Goal: Task Accomplishment & Management: Use online tool/utility

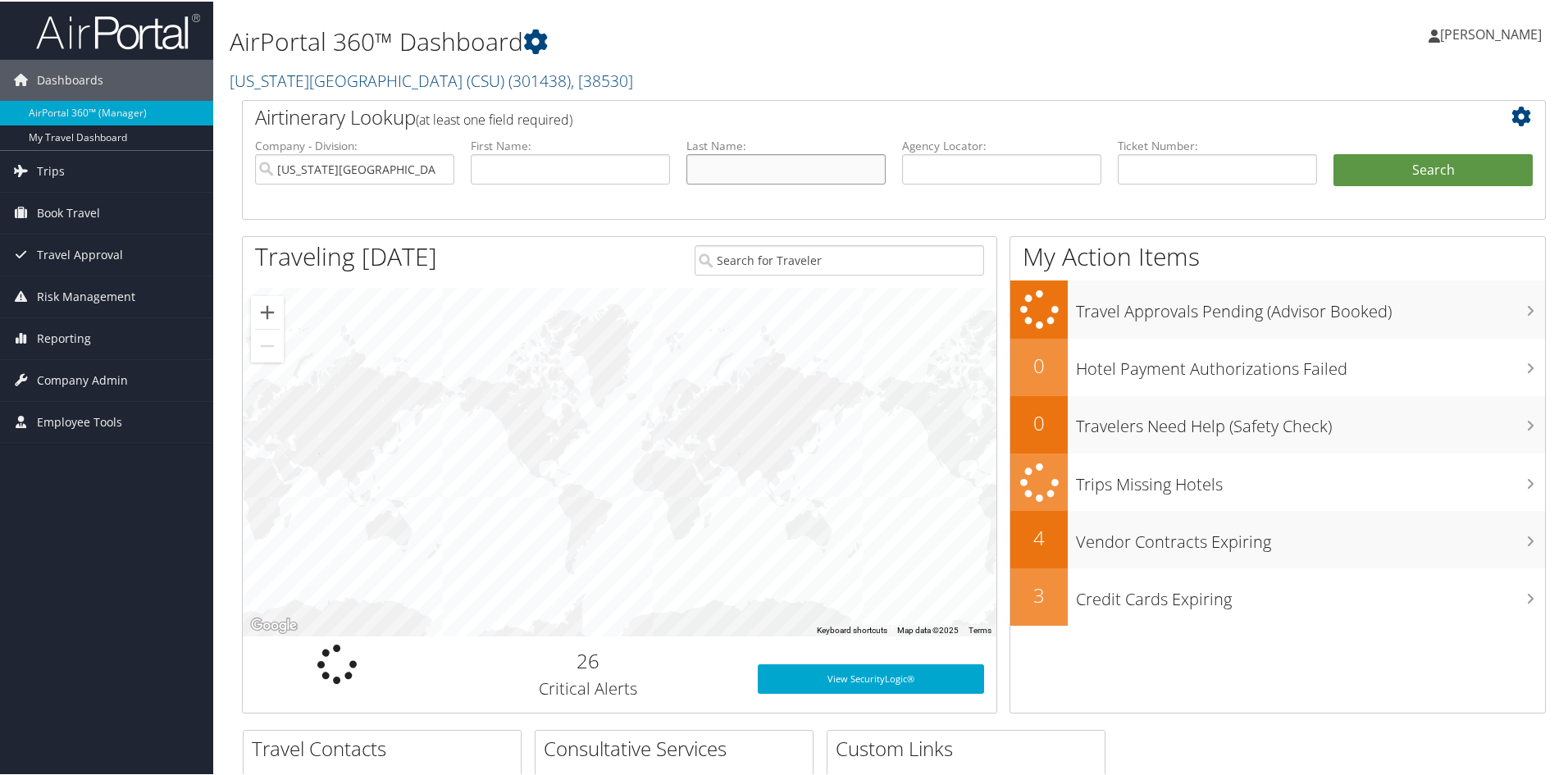
click at [744, 159] on input "text" at bounding box center [786, 168] width 199 height 31
type input "anderson"
click at [1334, 153] on button "Search" at bounding box center [1433, 169] width 199 height 33
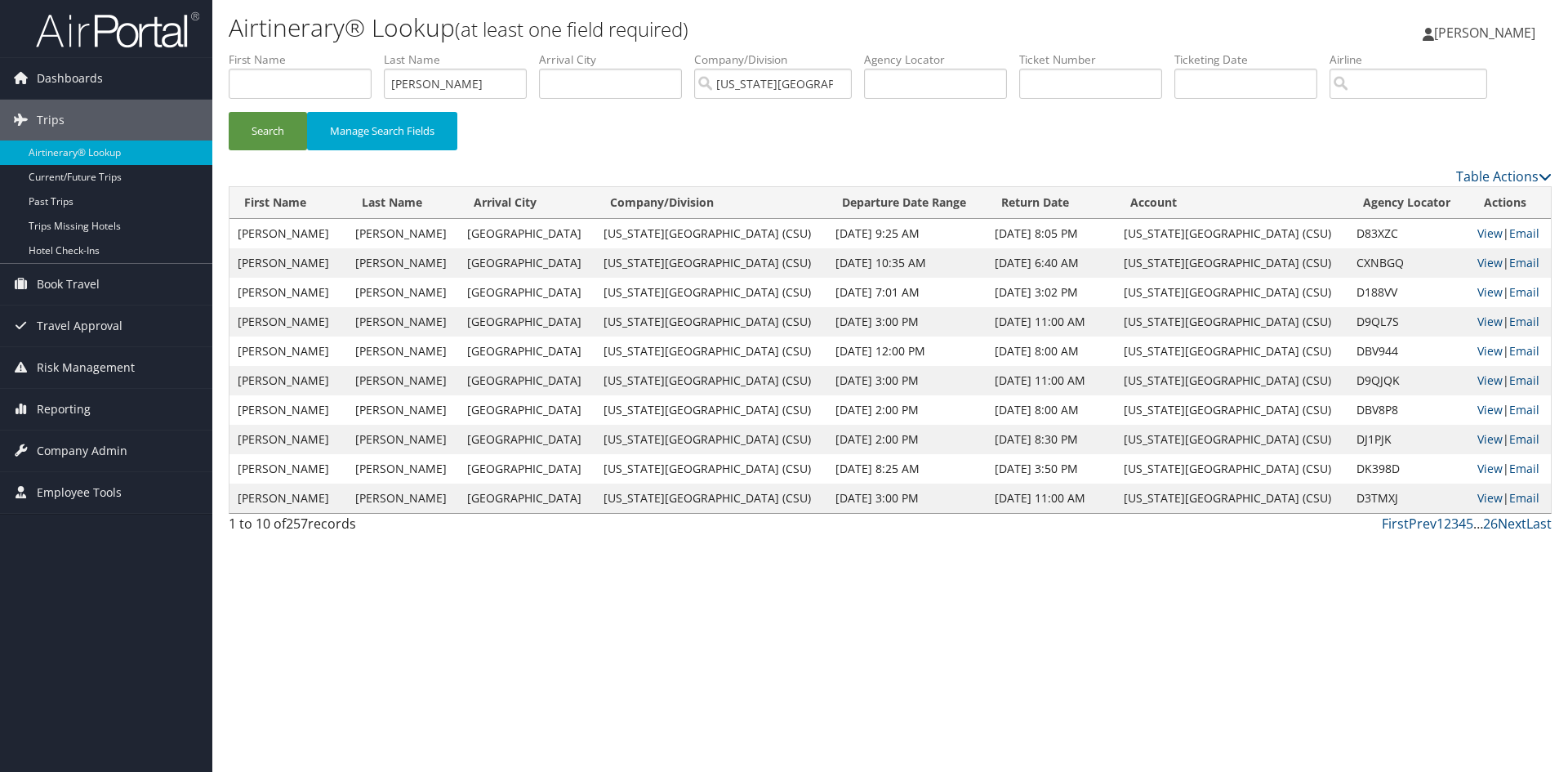
click at [1134, 141] on div "Search Manage Search Fields" at bounding box center [889, 139] width 1347 height 55
click at [1481, 468] on link "View" at bounding box center [1489, 468] width 25 height 16
drag, startPoint x: 490, startPoint y: 81, endPoint x: 53, endPoint y: 66, distance: 437.3
click at [53, 66] on div "Dashboards AirPortal 360™ (Manager) My Travel Dashboard Trips Airtinerary® Look…" at bounding box center [784, 386] width 1568 height 772
click at [228, 112] on button "Search" at bounding box center [267, 131] width 78 height 39
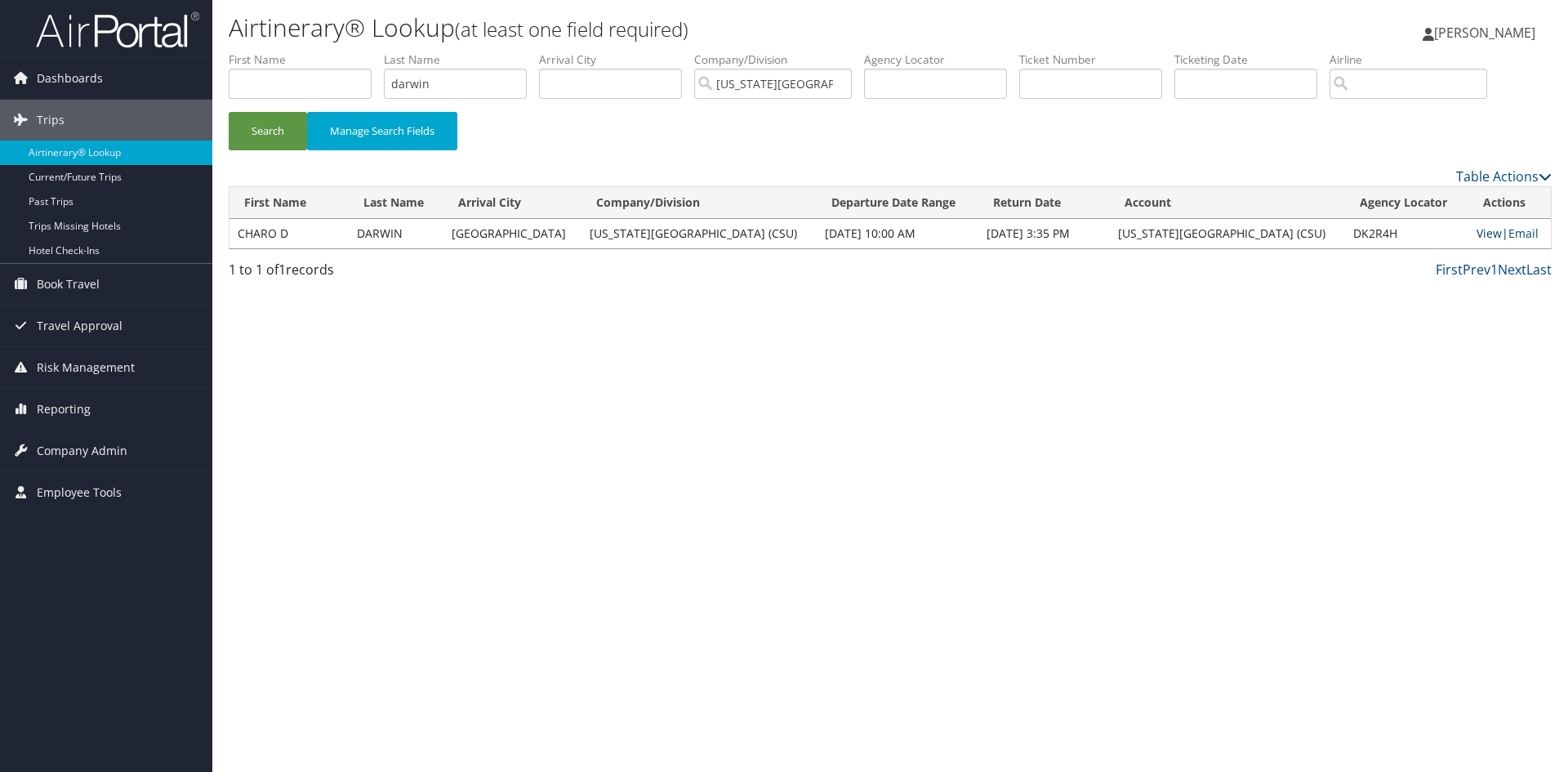
click at [1479, 233] on link "View" at bounding box center [1488, 233] width 25 height 16
drag, startPoint x: 471, startPoint y: 87, endPoint x: 280, endPoint y: 126, distance: 194.9
click at [289, 138] on form "First Name Last Name darwin Departure City Arrival City Company/Division Califo…" at bounding box center [890, 109] width 1323 height 114
click at [228, 112] on button "Search" at bounding box center [267, 131] width 78 height 39
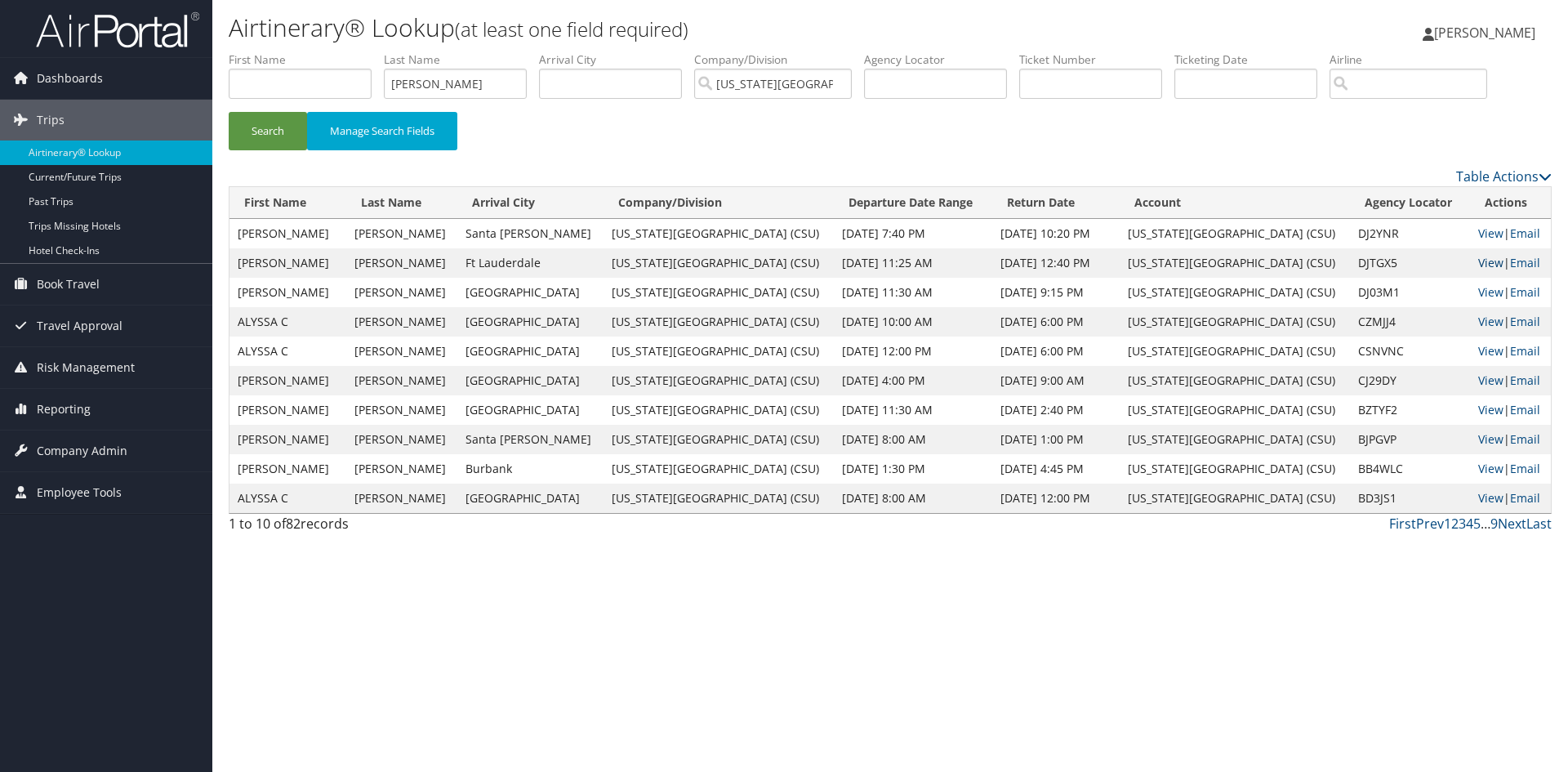
click at [1481, 260] on link "View" at bounding box center [1490, 262] width 25 height 16
drag, startPoint x: 442, startPoint y: 84, endPoint x: 318, endPoint y: 90, distance: 124.1
click at [321, 52] on ul "First Name Last Name diaz Departure City Arrival City Company/Division Californ…" at bounding box center [890, 52] width 1323 height 0
type input "guler"
click at [228, 112] on button "Search" at bounding box center [267, 131] width 78 height 39
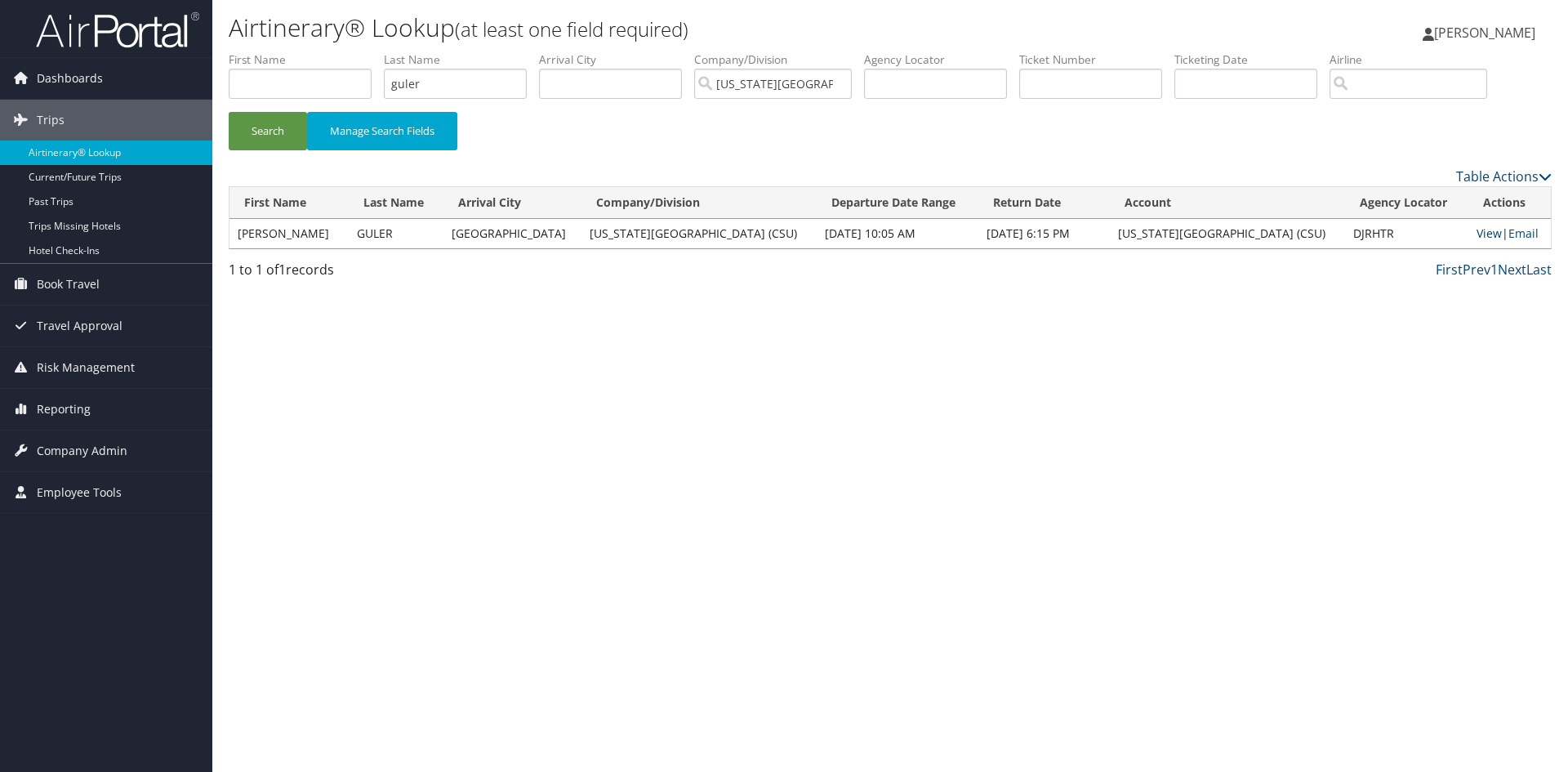
click at [1487, 233] on link "View" at bounding box center [1488, 233] width 25 height 16
drag, startPoint x: 436, startPoint y: 80, endPoint x: 449, endPoint y: 228, distance: 148.6
click at [364, 52] on ul "First Name Last Name guler Departure City Arrival City Company/Division Califor…" at bounding box center [890, 52] width 1323 height 0
click at [228, 112] on button "Search" at bounding box center [267, 131] width 78 height 39
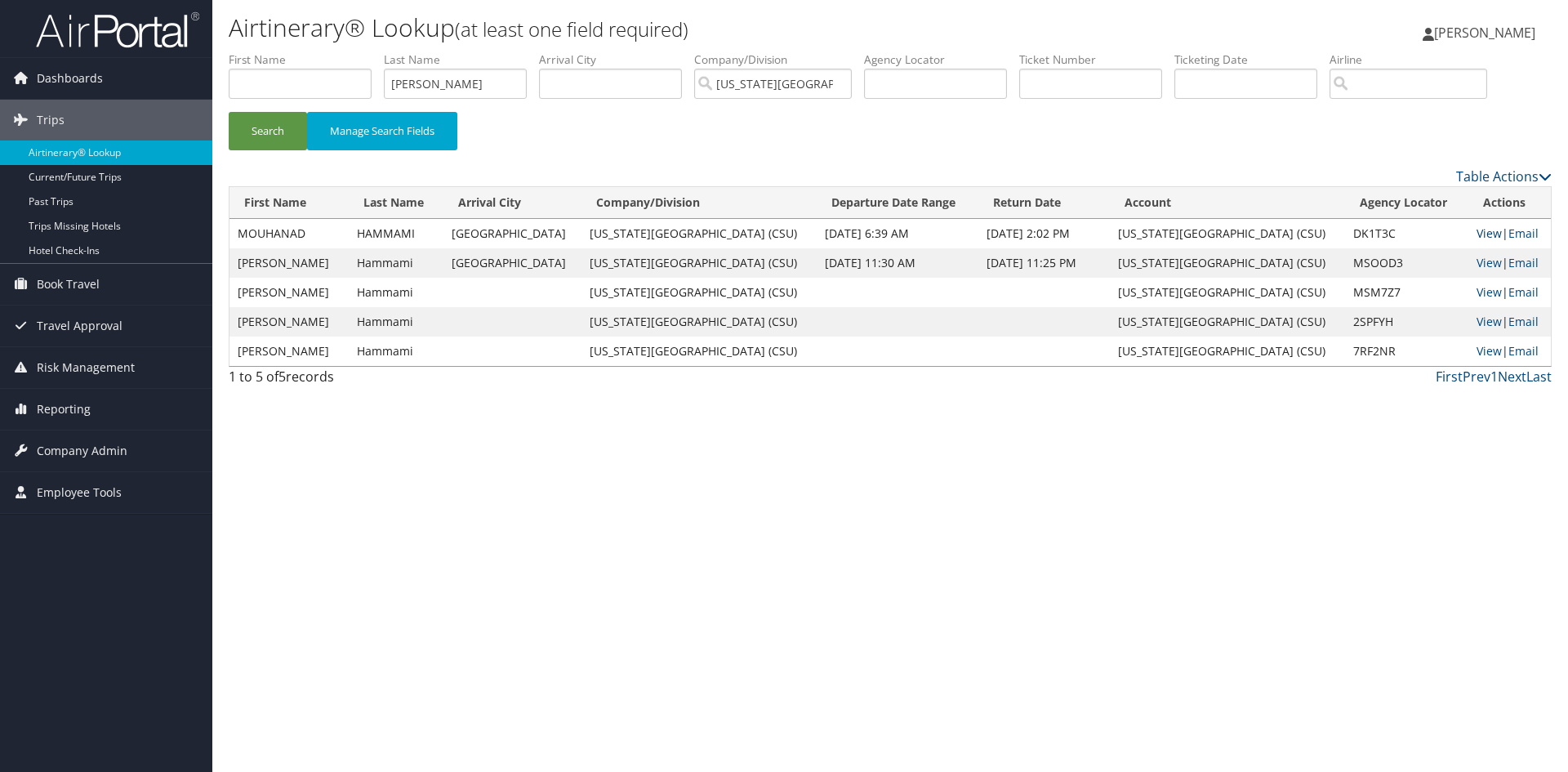
click at [1478, 233] on link "View" at bounding box center [1488, 233] width 25 height 16
drag, startPoint x: 469, startPoint y: 87, endPoint x: 440, endPoint y: 279, distance: 194.2
click at [376, 52] on ul "First Name Last Name hammami Departure City Arrival City Company/Division Calif…" at bounding box center [890, 52] width 1323 height 0
type input "kato"
click at [228, 112] on button "Search" at bounding box center [267, 131] width 78 height 39
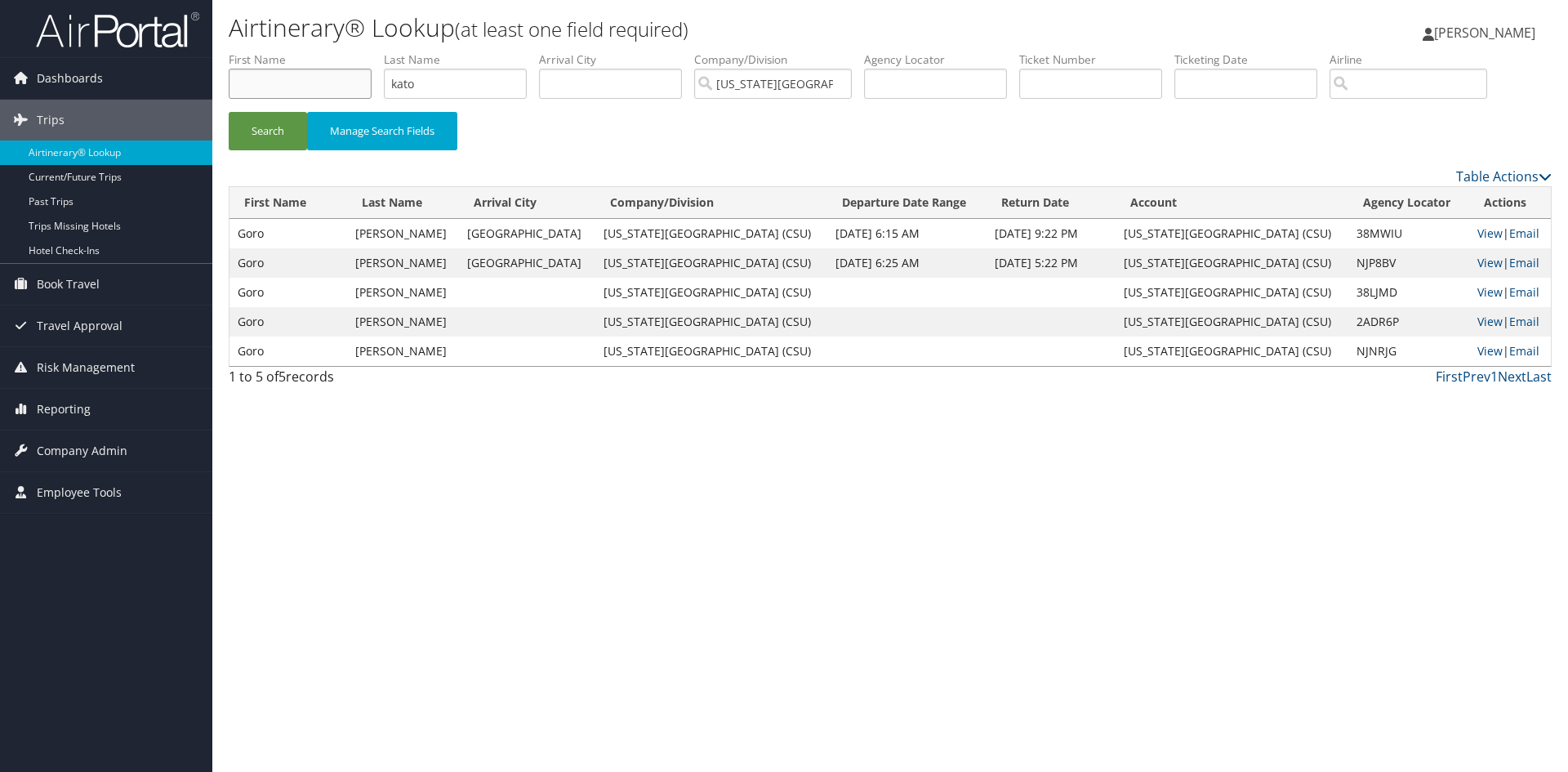
click at [297, 86] on input "text" at bounding box center [300, 83] width 143 height 30
type input "suk"
click at [228, 112] on button "Search" at bounding box center [267, 131] width 78 height 39
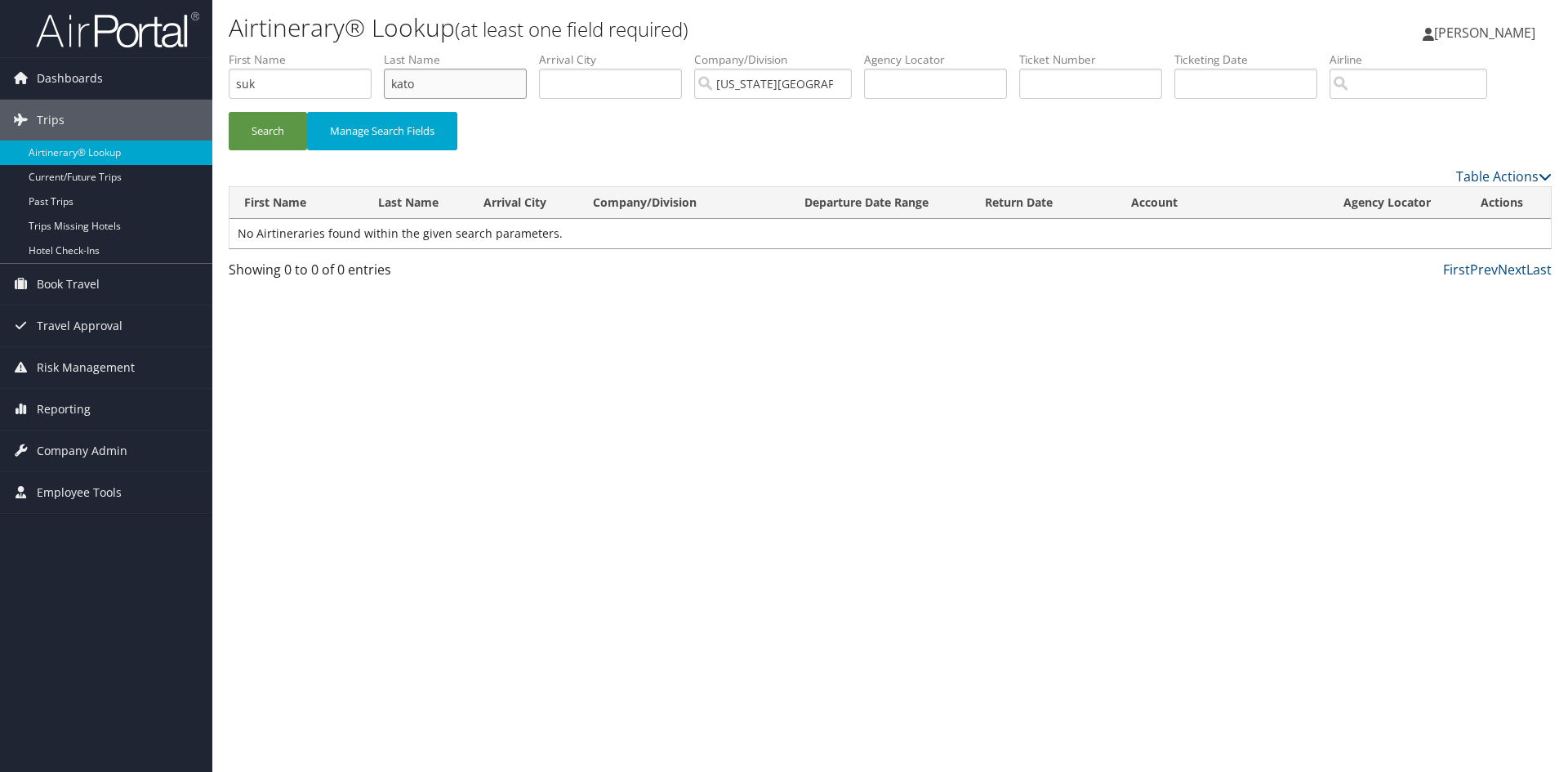
click at [439, 90] on input "kato" at bounding box center [455, 83] width 143 height 30
type input "katohopkins"
click at [228, 112] on button "Search" at bounding box center [267, 131] width 78 height 39
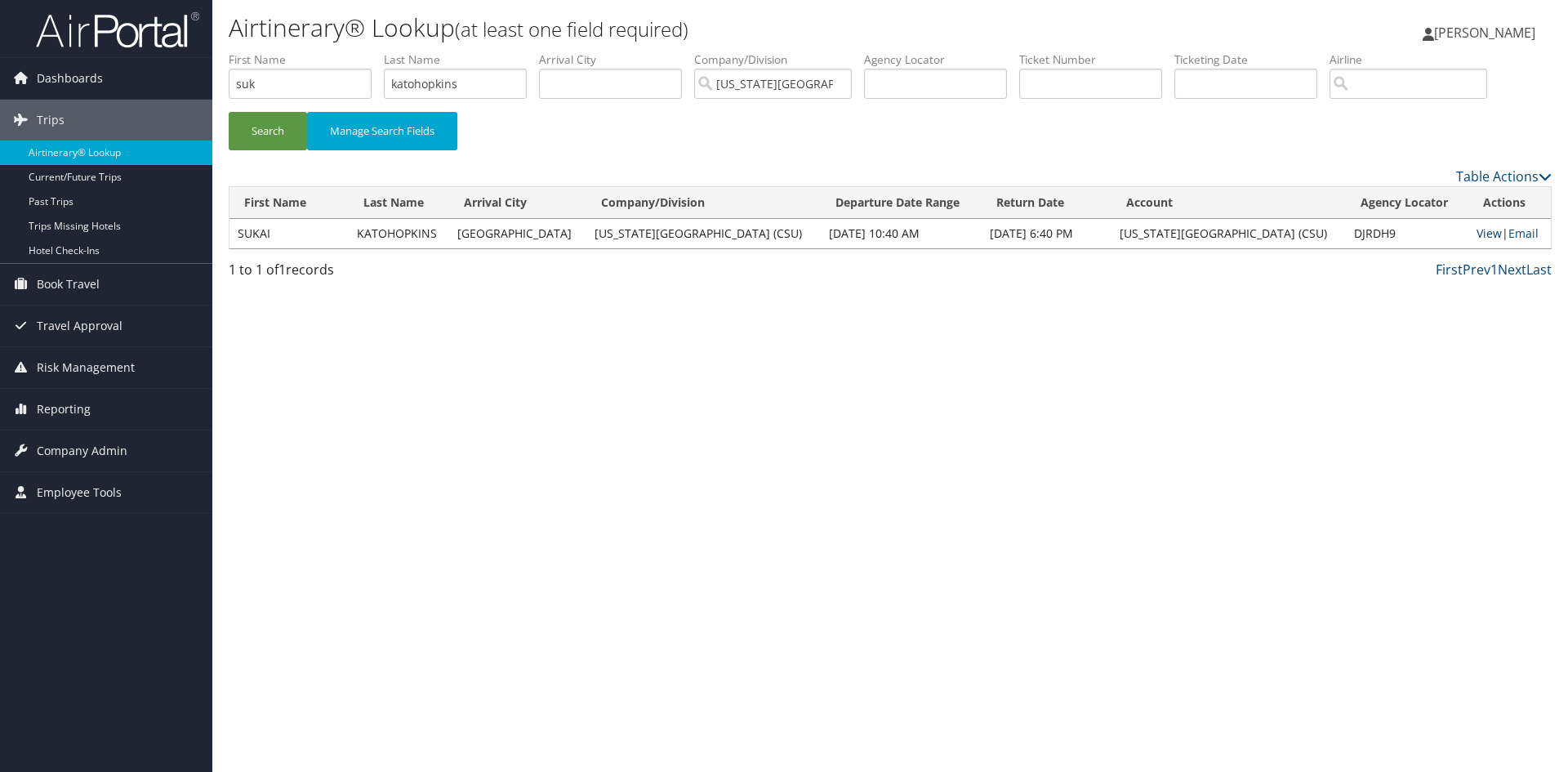
click at [1476, 233] on link "View" at bounding box center [1488, 233] width 25 height 16
drag, startPoint x: 266, startPoint y: 84, endPoint x: 154, endPoint y: 95, distance: 112.5
click at [154, 95] on div "Dashboards AirPortal 360™ (Manager) My Travel Dashboard Trips Airtinerary® Look…" at bounding box center [784, 386] width 1568 height 772
drag, startPoint x: 472, startPoint y: 79, endPoint x: 300, endPoint y: 90, distance: 172.4
click at [309, 52] on ul "First Name Last Name katohopkins Departure City Arrival City Company/Division C…" at bounding box center [890, 52] width 1323 height 0
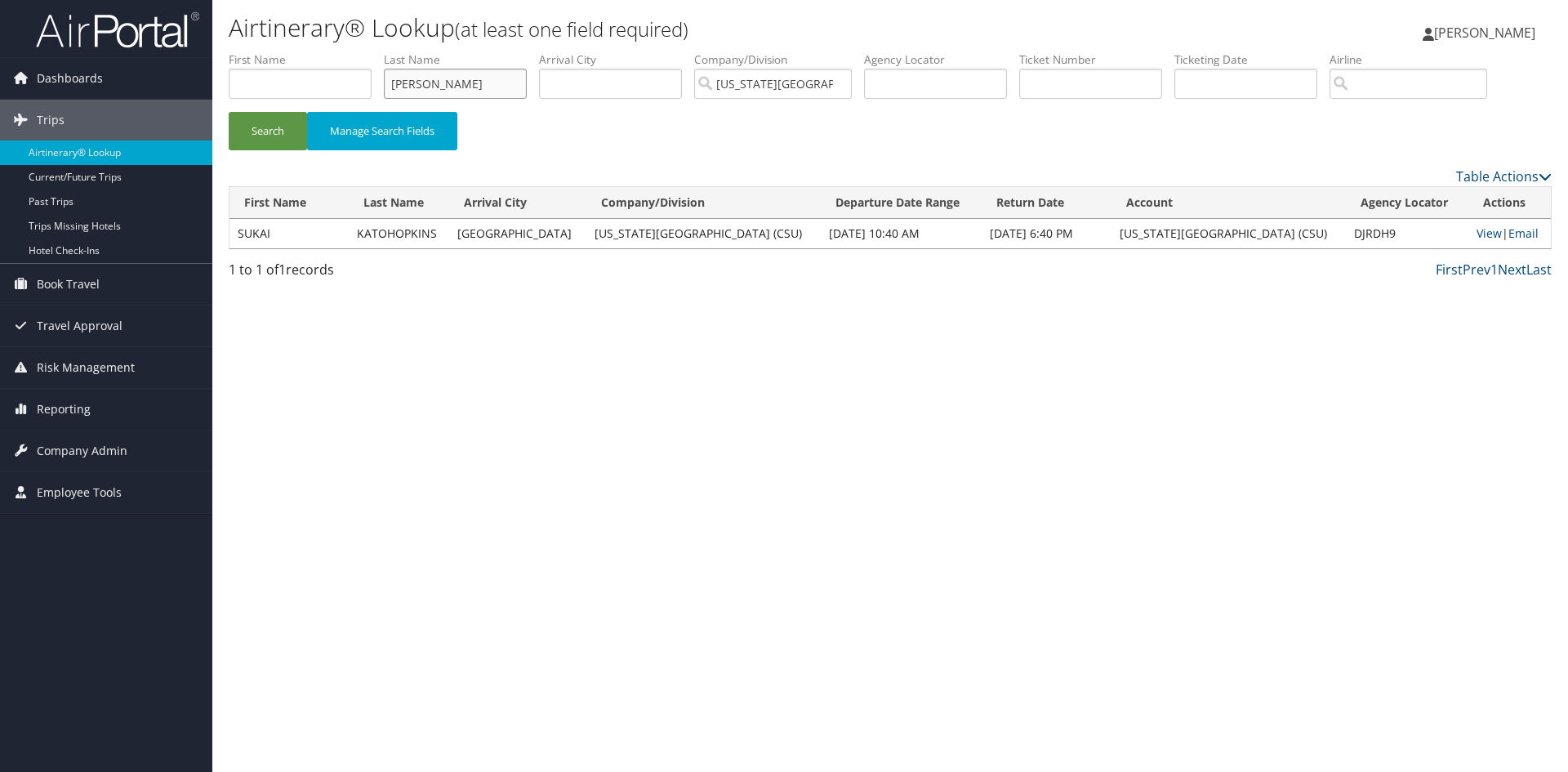
click at [228, 112] on button "Search" at bounding box center [267, 131] width 78 height 39
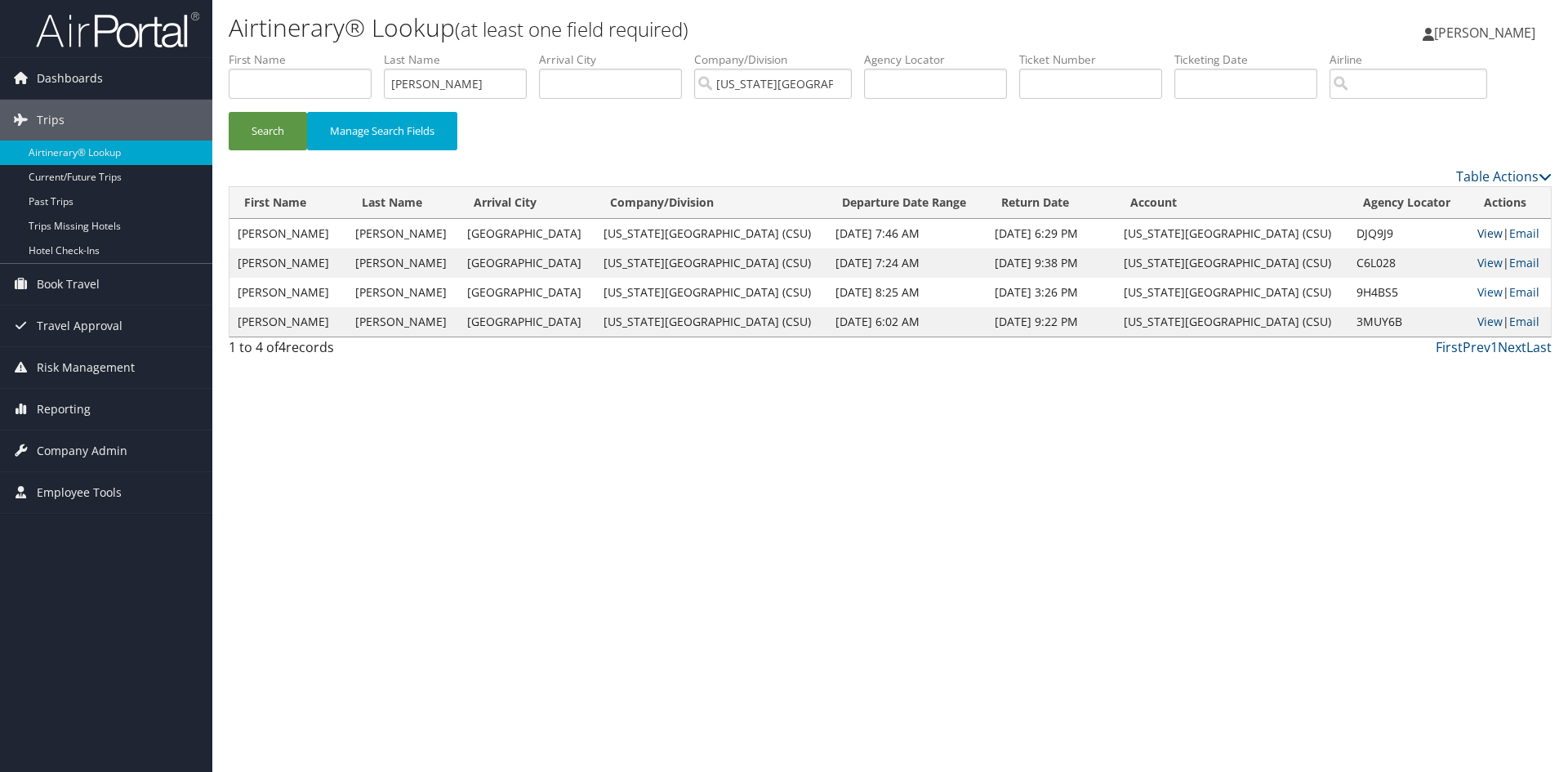
click at [1477, 233] on link "View" at bounding box center [1489, 233] width 25 height 16
drag, startPoint x: 460, startPoint y: 77, endPoint x: 339, endPoint y: 53, distance: 123.4
click at [364, 52] on ul "First Name Last Name knoble Departure City Arrival City Company/Division Califo…" at bounding box center [890, 52] width 1323 height 0
click at [228, 112] on button "Search" at bounding box center [267, 131] width 78 height 39
click at [1479, 229] on link "View" at bounding box center [1488, 233] width 25 height 16
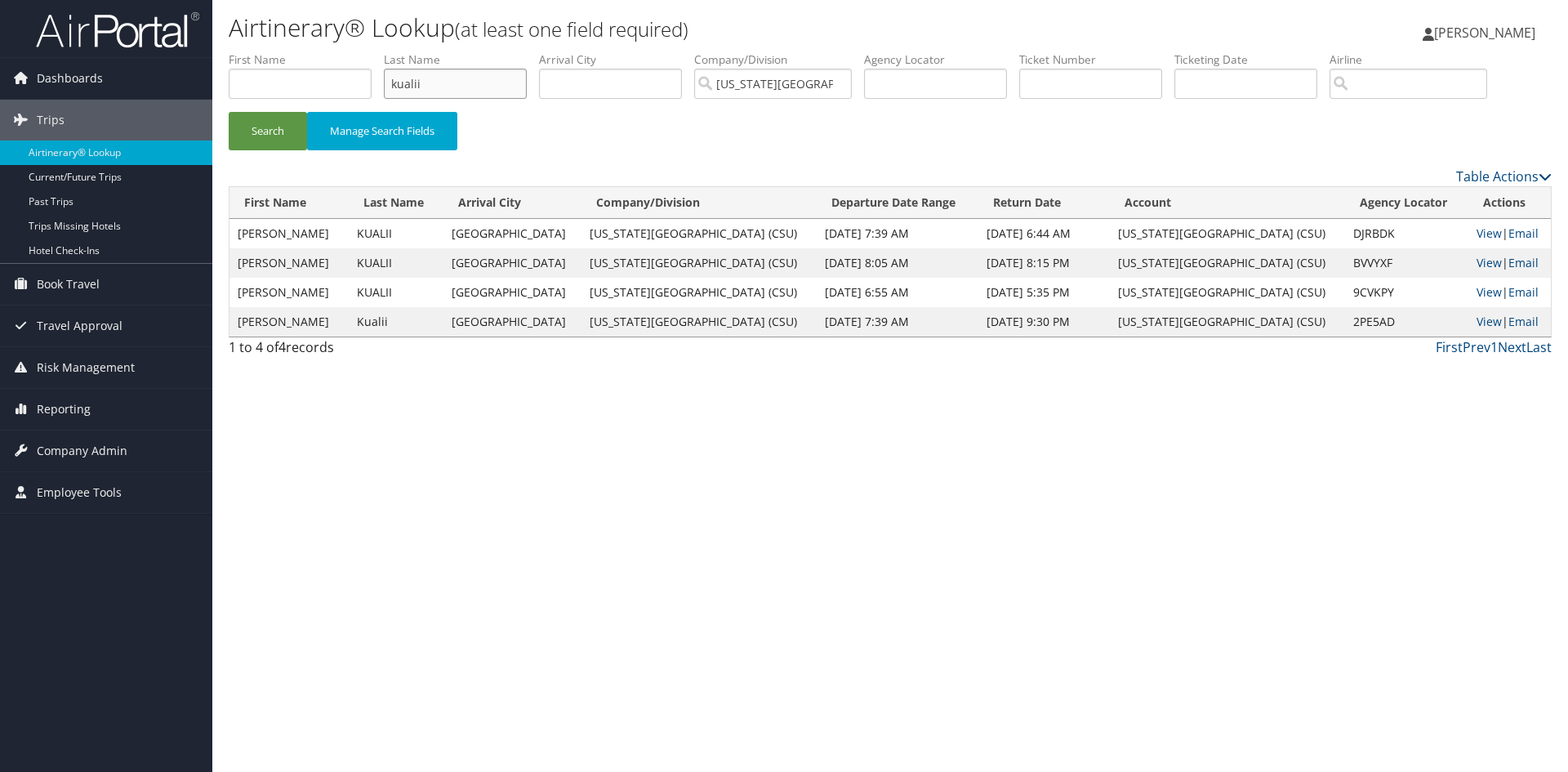
drag, startPoint x: 466, startPoint y: 80, endPoint x: 311, endPoint y: 104, distance: 156.8
click at [315, 52] on ul "First Name Last Name kualii Departure City Arrival City Company/Division Califo…" at bounding box center [890, 52] width 1323 height 0
click at [228, 112] on button "Search" at bounding box center [267, 131] width 78 height 39
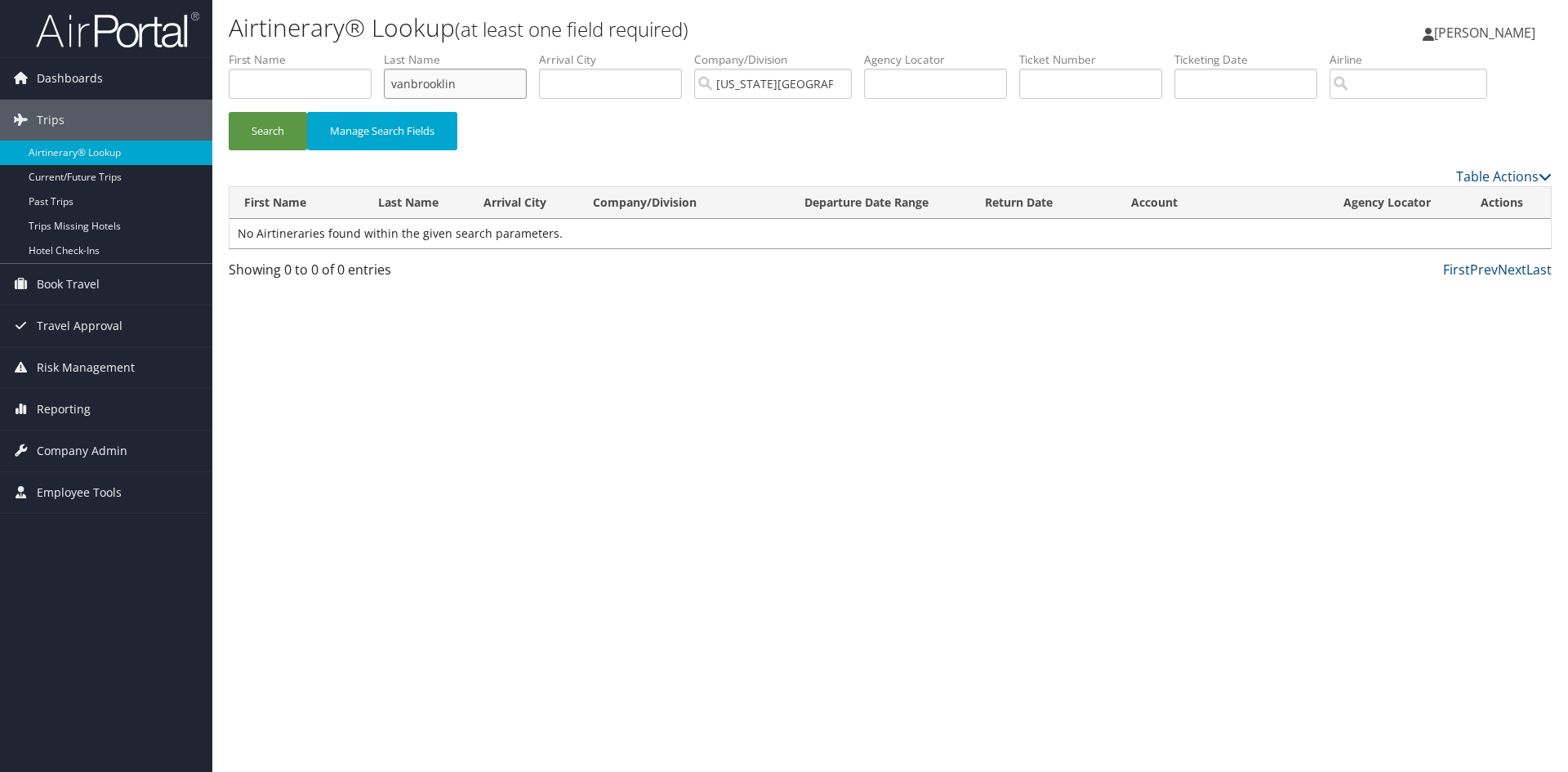
click at [439, 82] on input "vanbrooklin" at bounding box center [455, 83] width 143 height 30
click at [228, 112] on button "Search" at bounding box center [267, 131] width 78 height 39
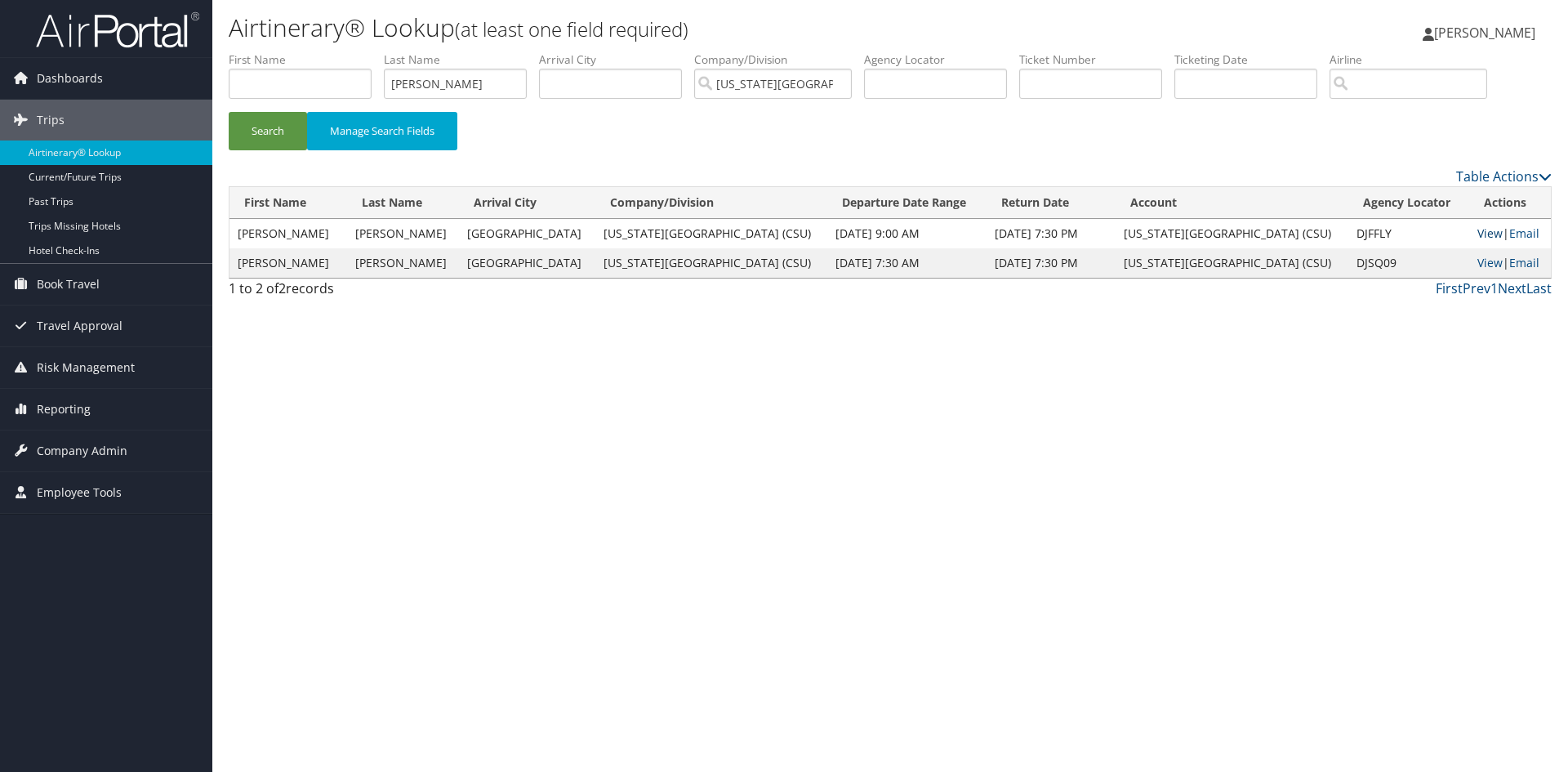
click at [1478, 234] on link "View" at bounding box center [1489, 233] width 25 height 16
drag, startPoint x: 481, startPoint y: 80, endPoint x: 390, endPoint y: 422, distance: 353.9
click at [261, 52] on ul "First Name Last Name vanbrocklin Departure City Arrival City Company/Division C…" at bounding box center [890, 52] width 1323 height 0
type input "whiteirby"
click at [228, 112] on button "Search" at bounding box center [267, 131] width 78 height 39
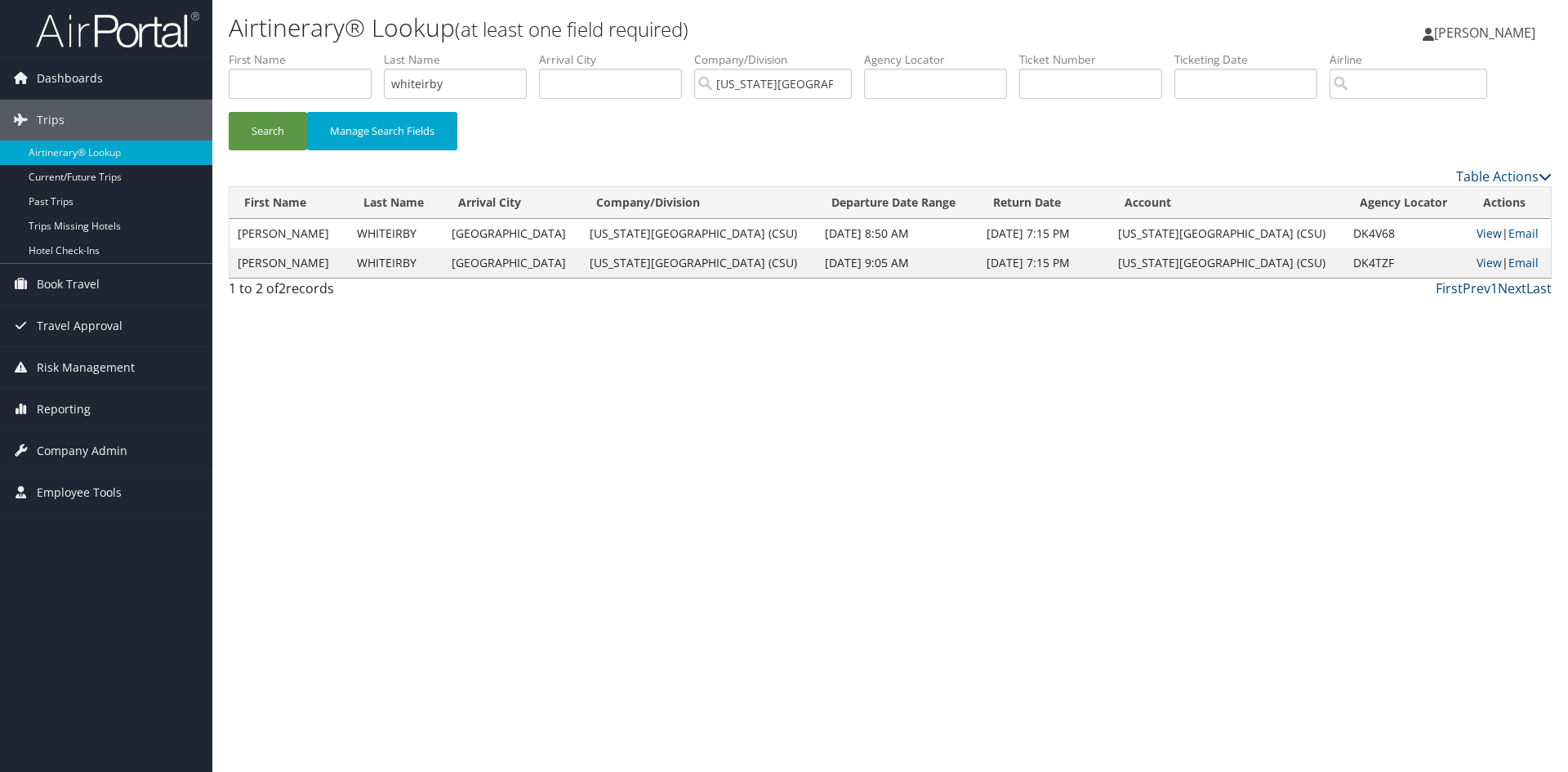
click at [1476, 231] on link "View" at bounding box center [1488, 233] width 25 height 16
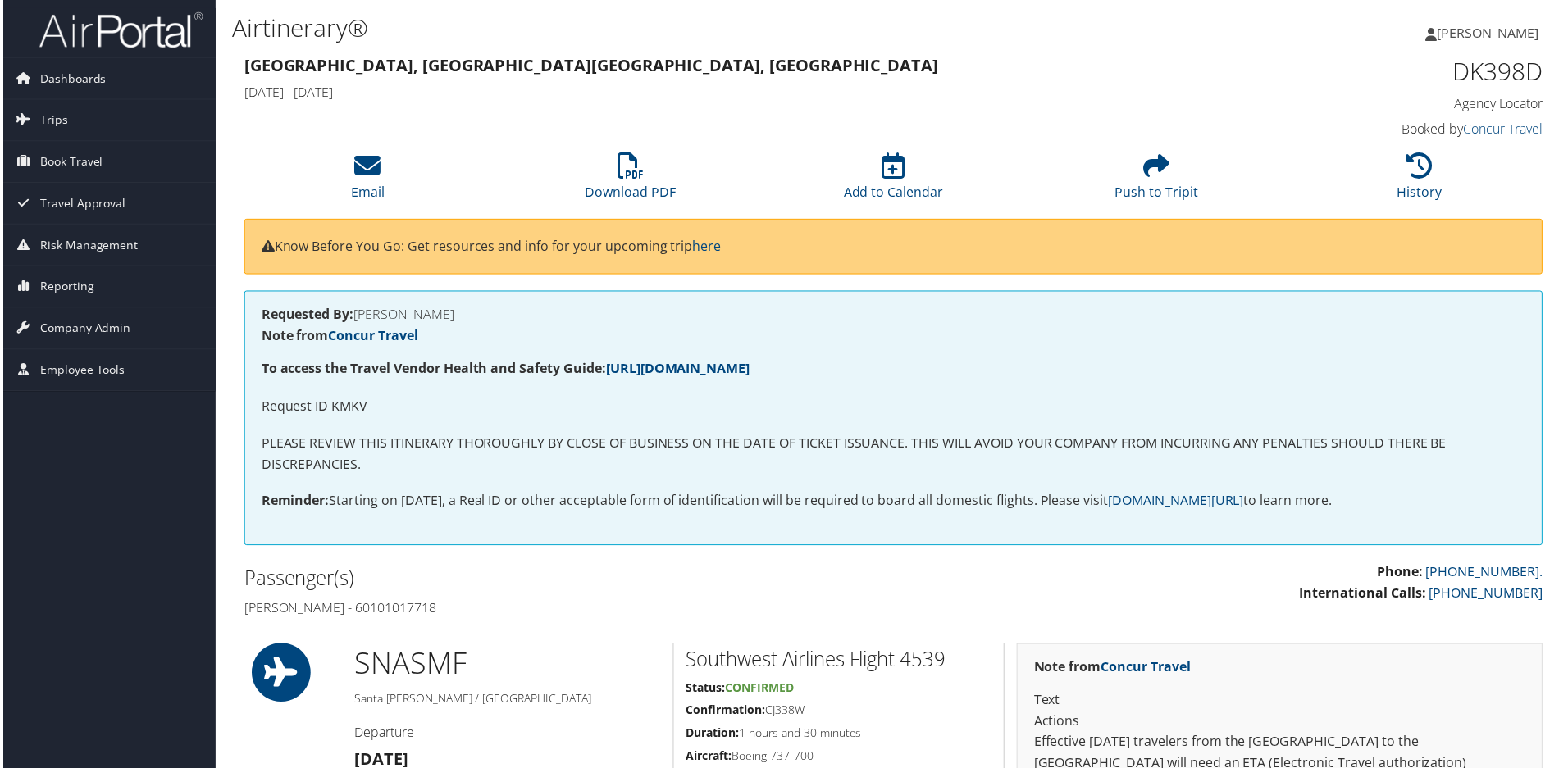
click at [343, 408] on p "Request ID KMKV" at bounding box center [894, 408] width 1269 height 21
copy p "KMKV"
click at [342, 408] on p "Request ID KLM3" at bounding box center [894, 408] width 1269 height 21
click at [342, 406] on p "Request ID KLM3" at bounding box center [894, 408] width 1269 height 21
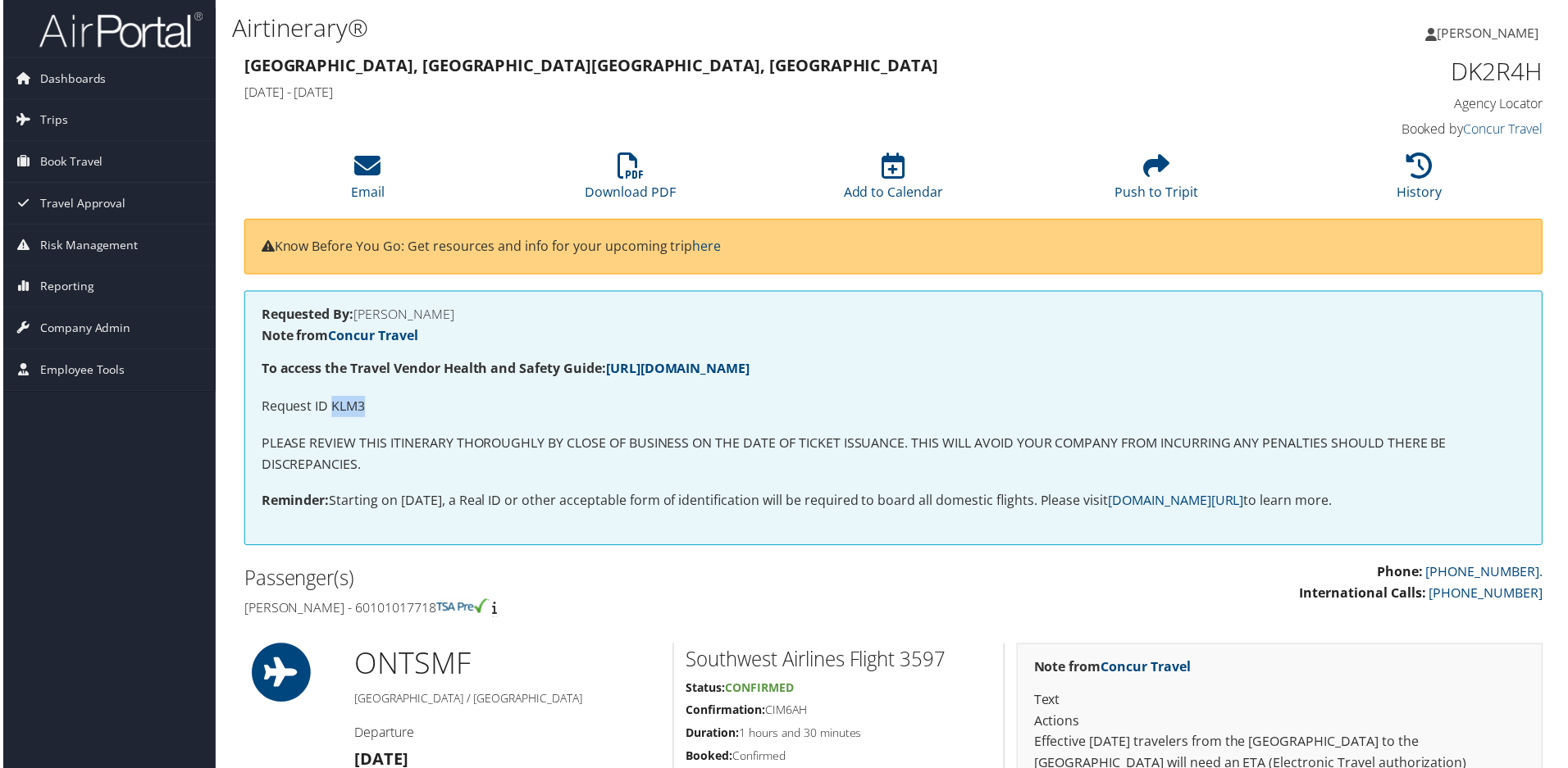
copy p "KLM3"
click at [346, 405] on p "Request ID KM76" at bounding box center [894, 408] width 1269 height 21
copy p "KM76"
click at [1392, 59] on h1 "DJTGX5" at bounding box center [1391, 72] width 308 height 35
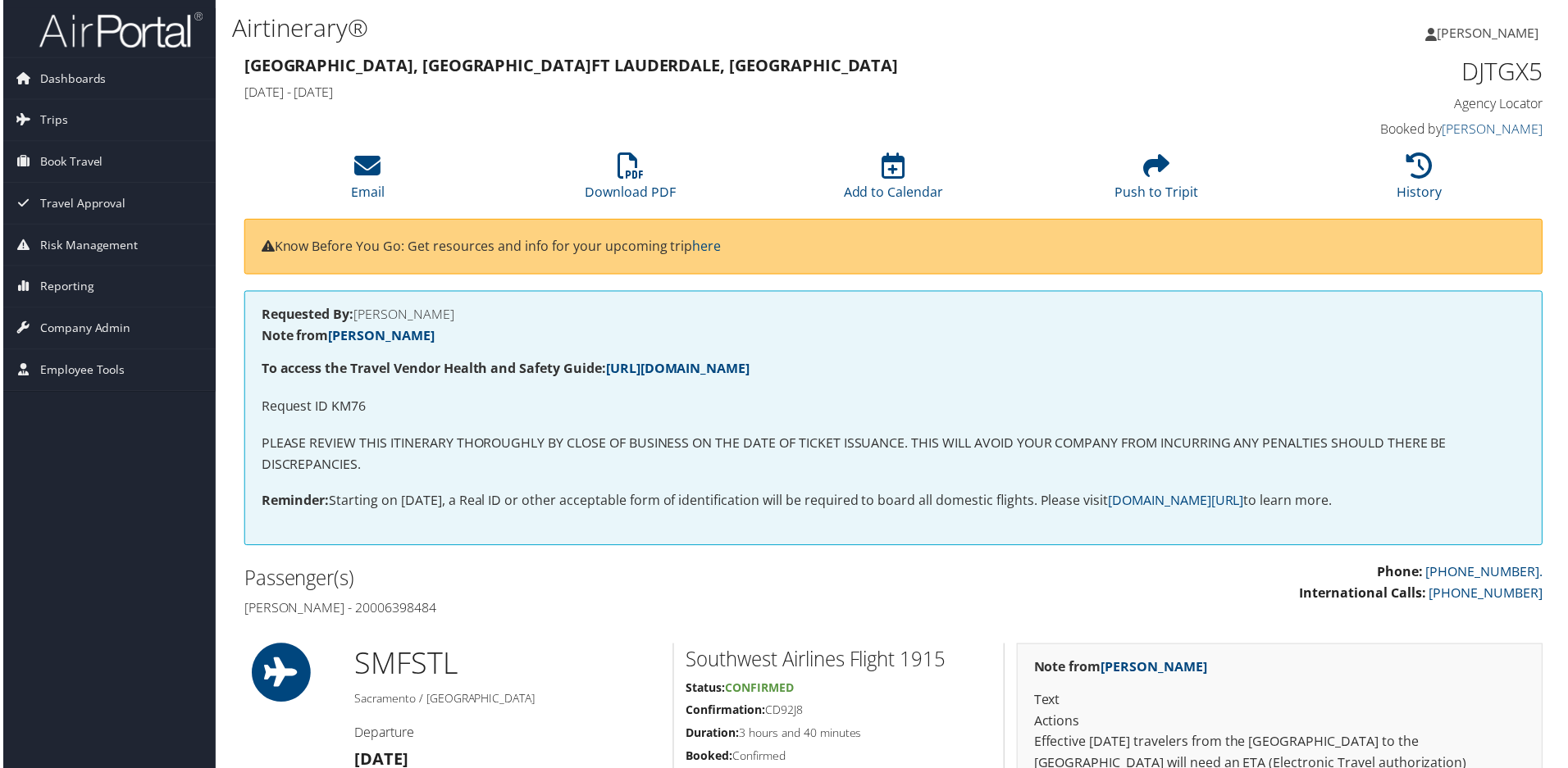
click at [342, 408] on p "Request ID KM76" at bounding box center [894, 408] width 1269 height 21
click at [626, 174] on icon at bounding box center [630, 167] width 26 height 26
click at [365, 163] on icon at bounding box center [366, 167] width 26 height 26
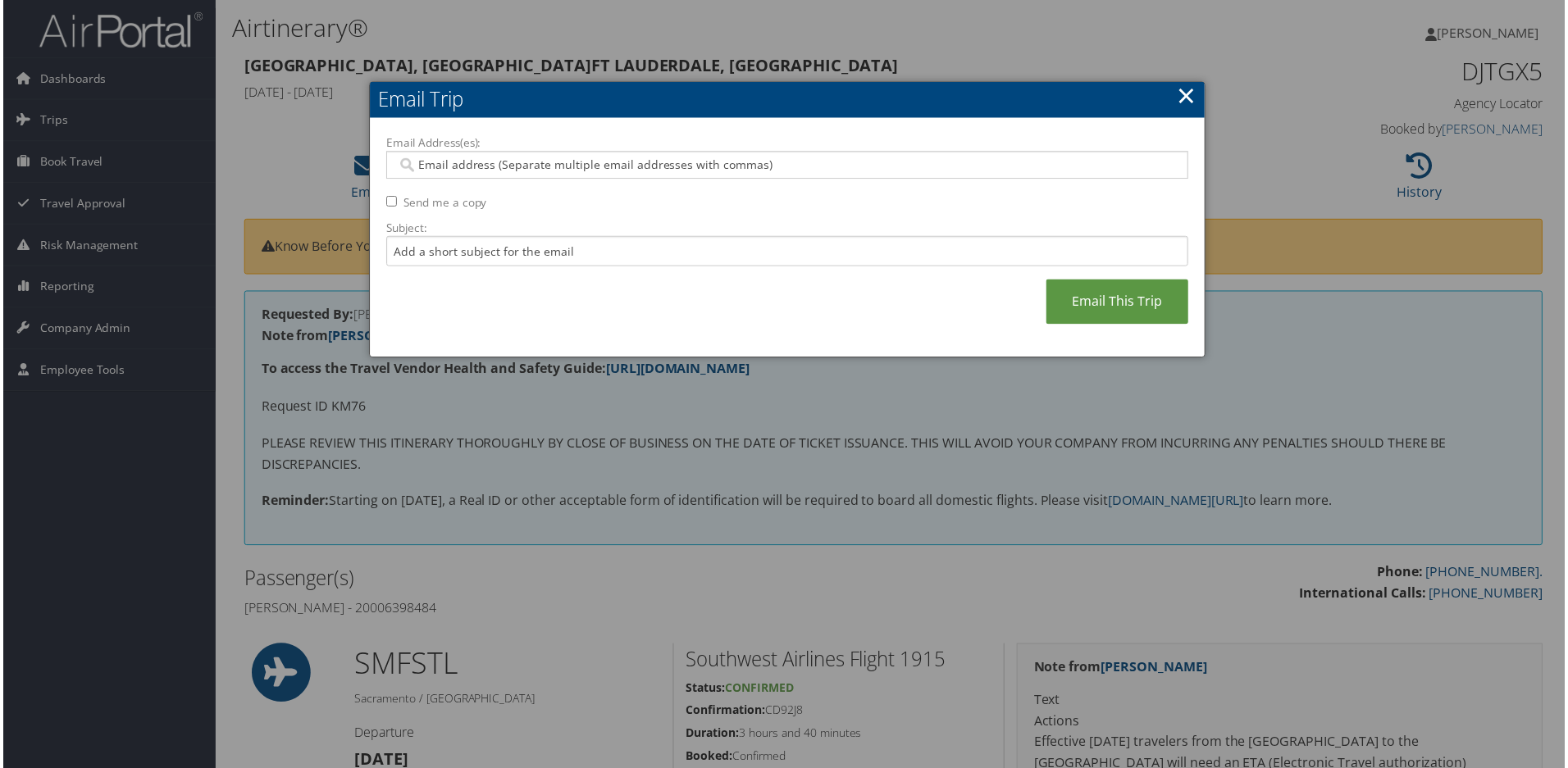
click at [494, 163] on input "Email Address(es):" at bounding box center [786, 166] width 783 height 16
type input "sarah.david@csus.edu"
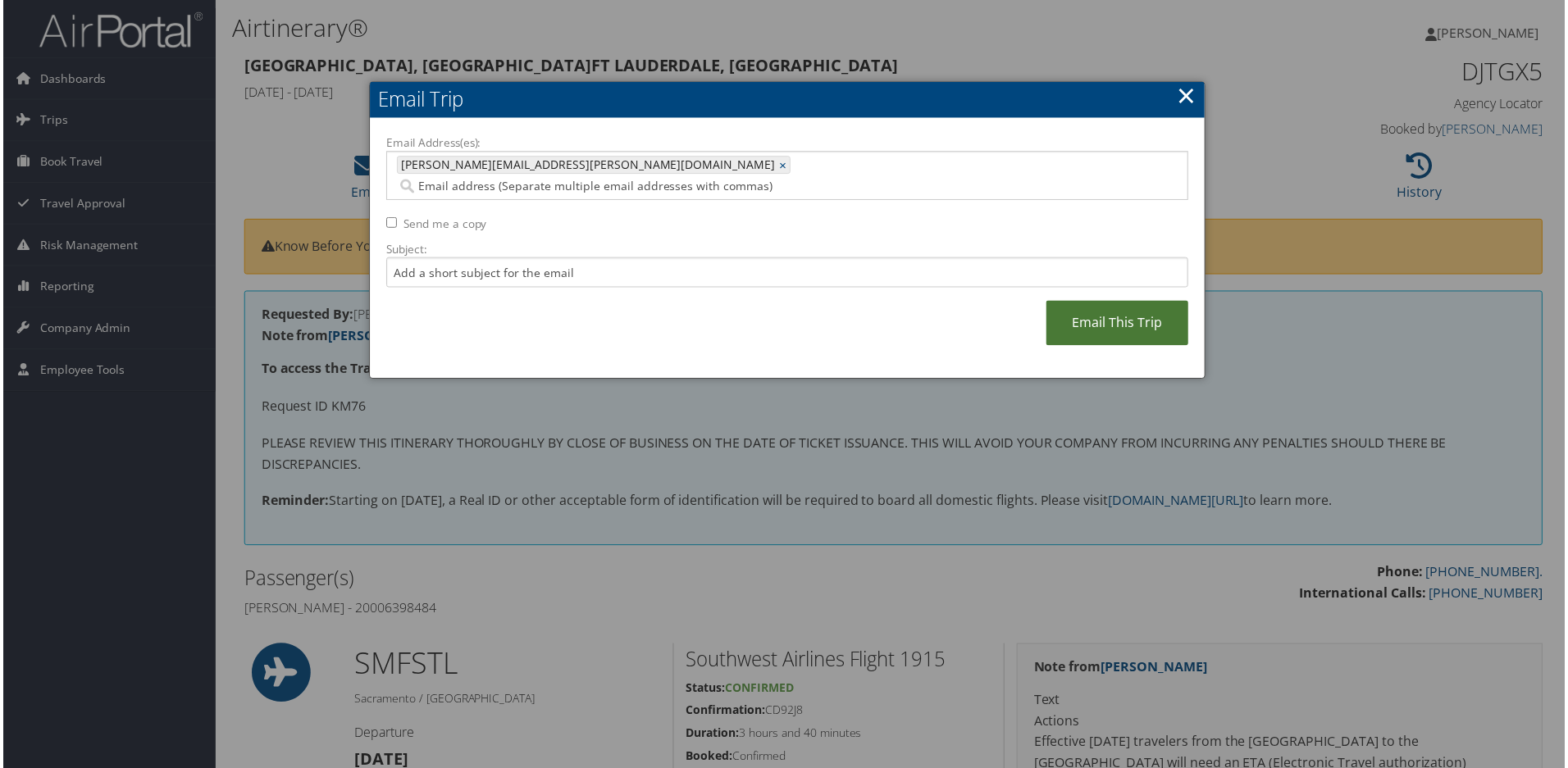
click at [1097, 303] on link "Email This Trip" at bounding box center [1118, 324] width 143 height 45
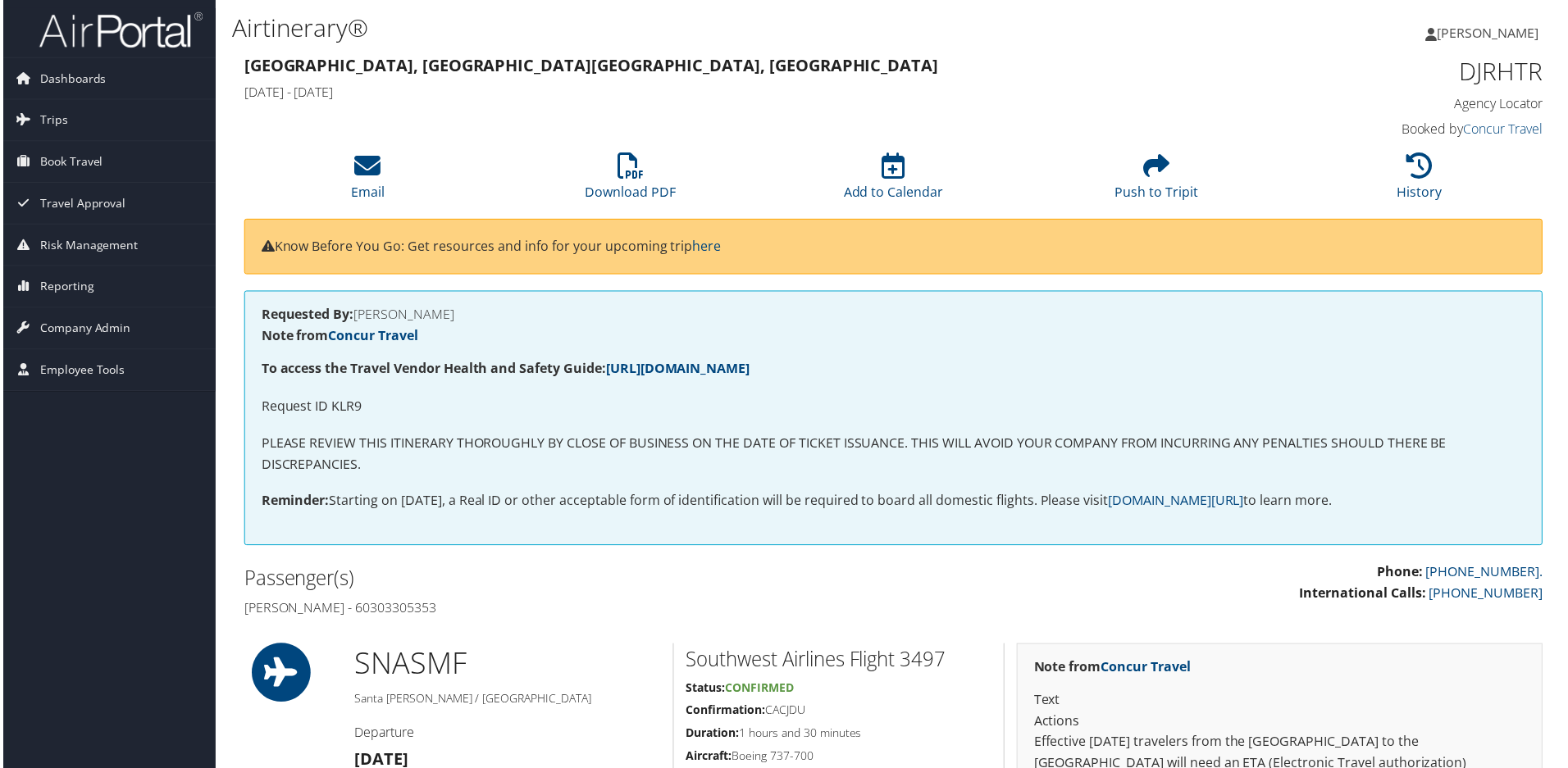
click at [338, 407] on p "Request ID KLR9" at bounding box center [894, 408] width 1269 height 21
copy p "KLR9"
click at [339, 407] on p "Request ID KKMP" at bounding box center [894, 408] width 1269 height 21
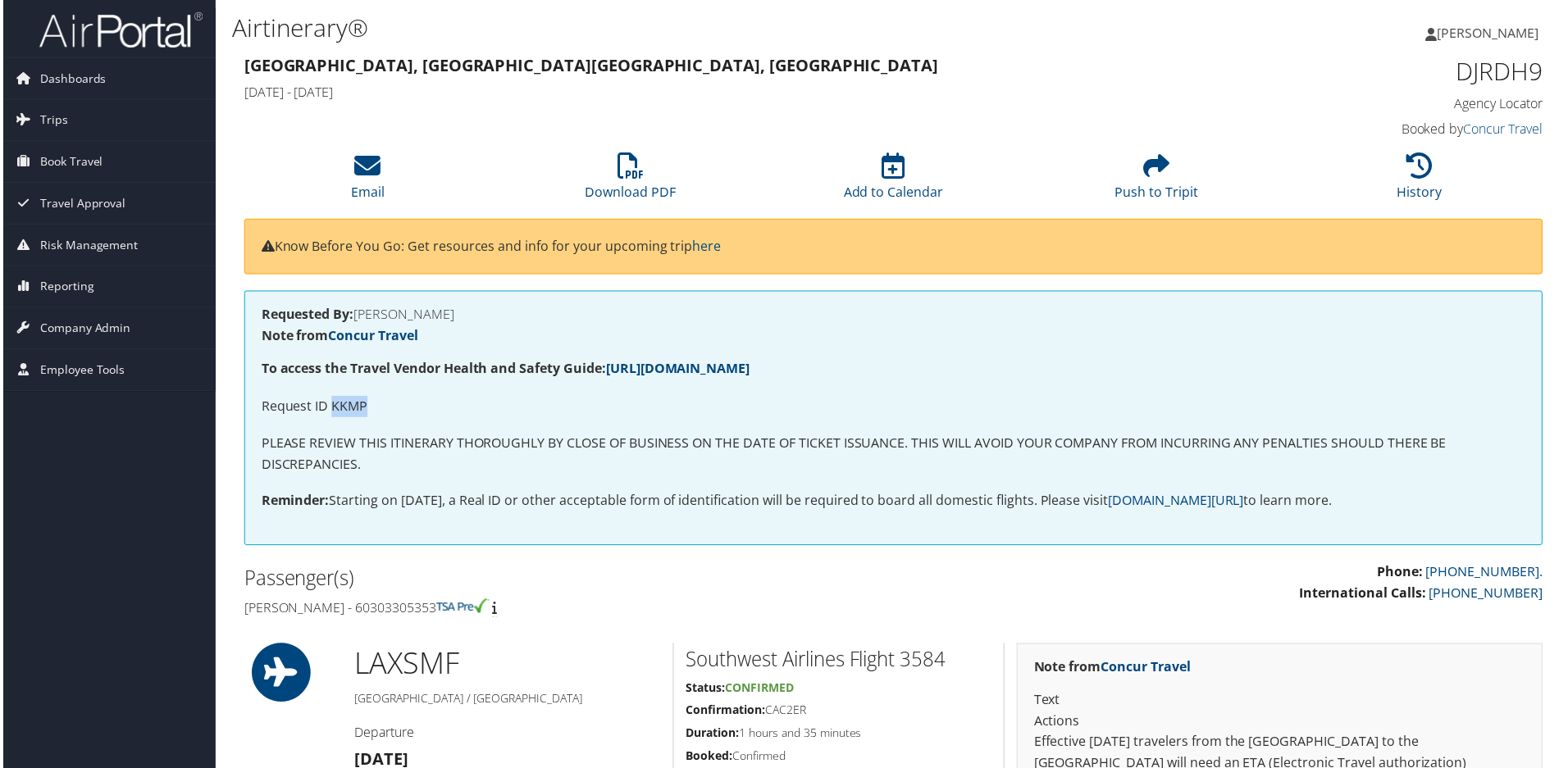
copy p "KKMP"
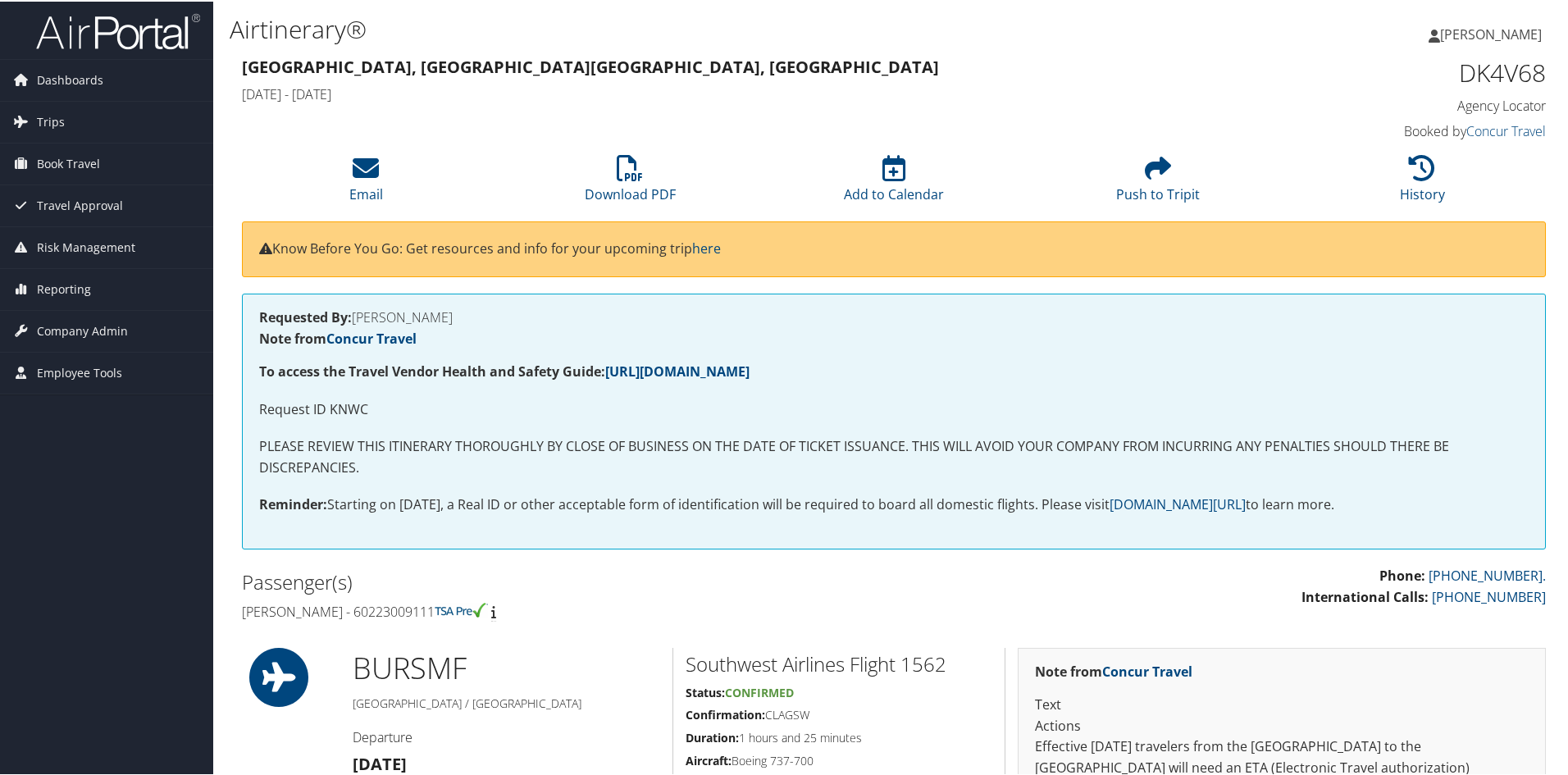
click at [342, 404] on p "Request ID KNWC" at bounding box center [894, 409] width 1269 height 21
copy p "KNWC"
click at [436, 314] on h4 "Requested By: [PERSON_NAME]" at bounding box center [894, 316] width 1269 height 13
click at [436, 314] on h4 "Requested By: MALIA ALMEIDA" at bounding box center [894, 316] width 1269 height 13
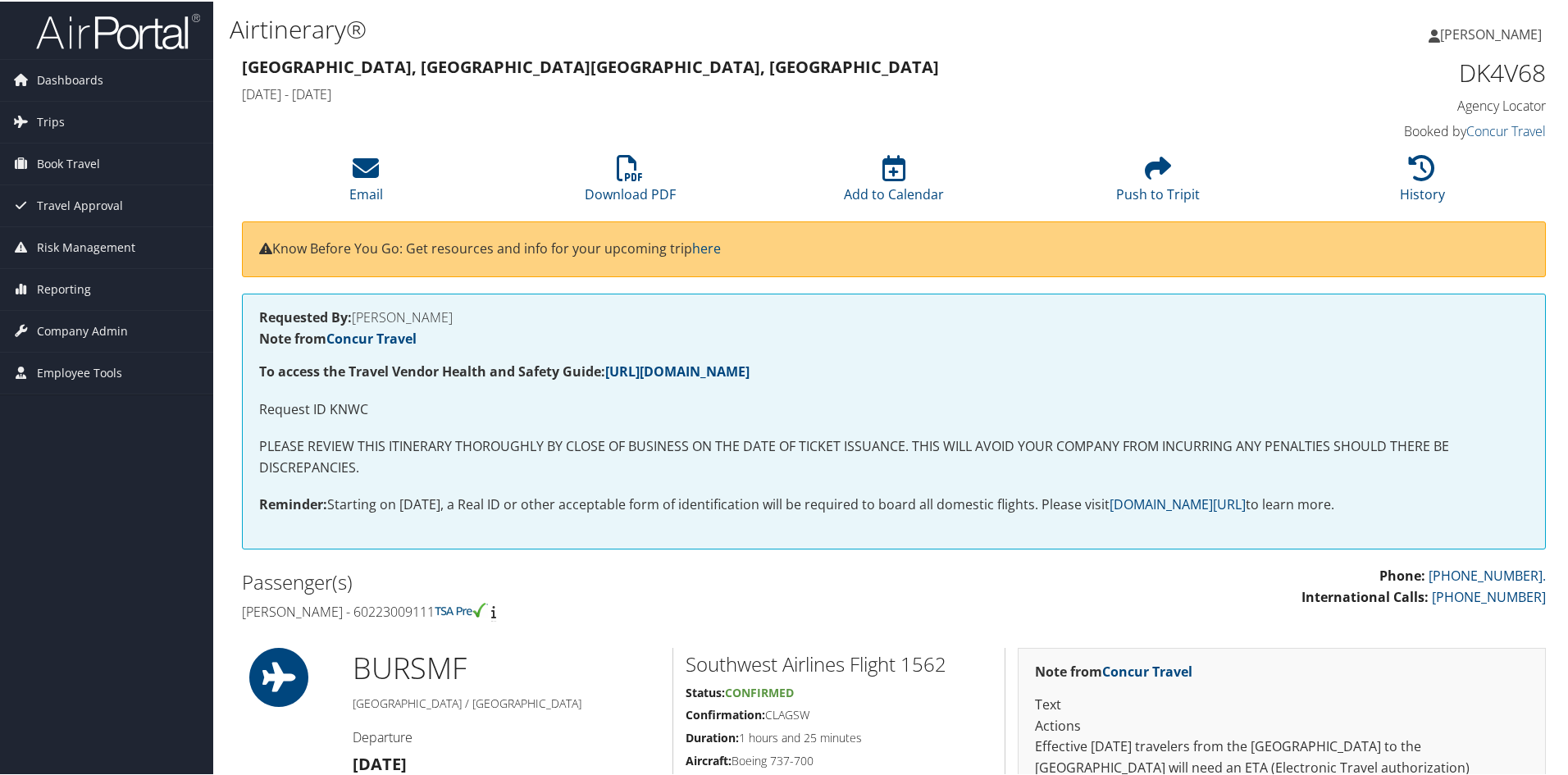
copy h4 "ALMEIDA"
